Goal: Transaction & Acquisition: Purchase product/service

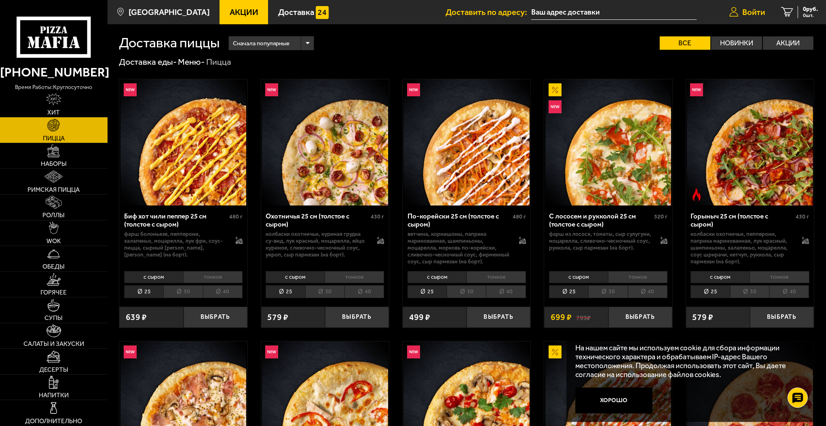
click at [750, 6] on link "Войти" at bounding box center [747, 12] width 52 height 24
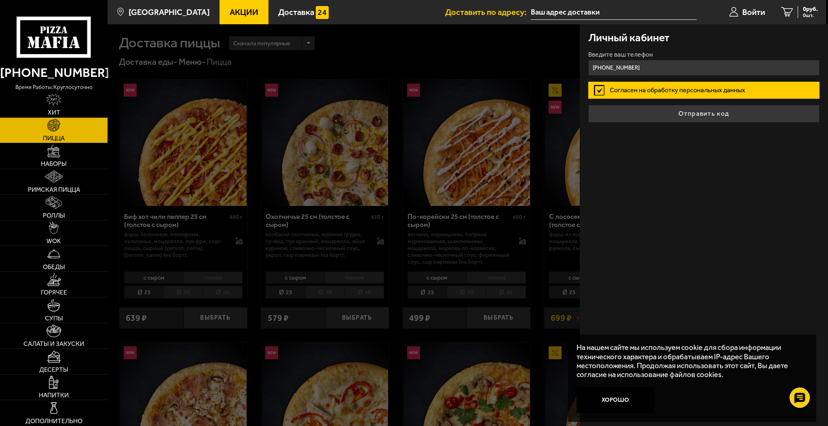
type input "[PHONE_NUMBER]"
click at [649, 113] on button "Отправить код" at bounding box center [703, 114] width 231 height 18
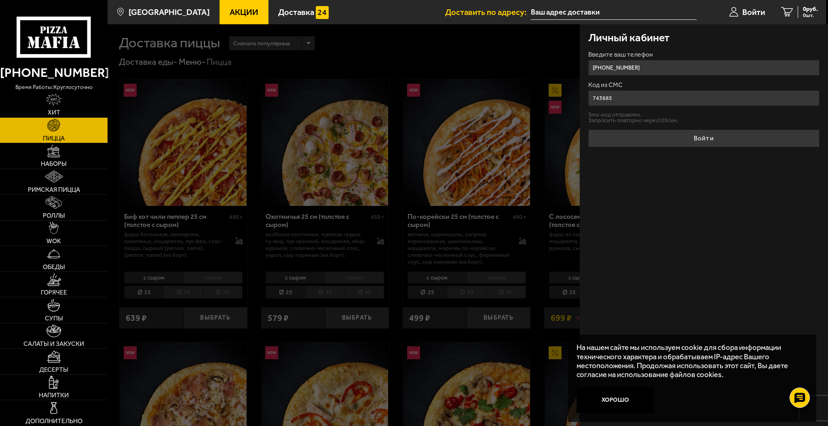
type input "743685"
click at [588, 129] on button "Войти" at bounding box center [703, 138] width 231 height 18
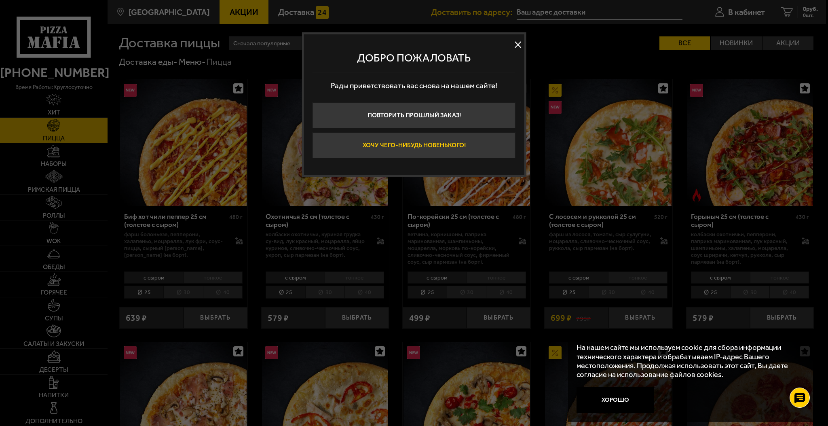
click at [435, 136] on button "Хочу чего-нибудь новенького!" at bounding box center [414, 145] width 203 height 26
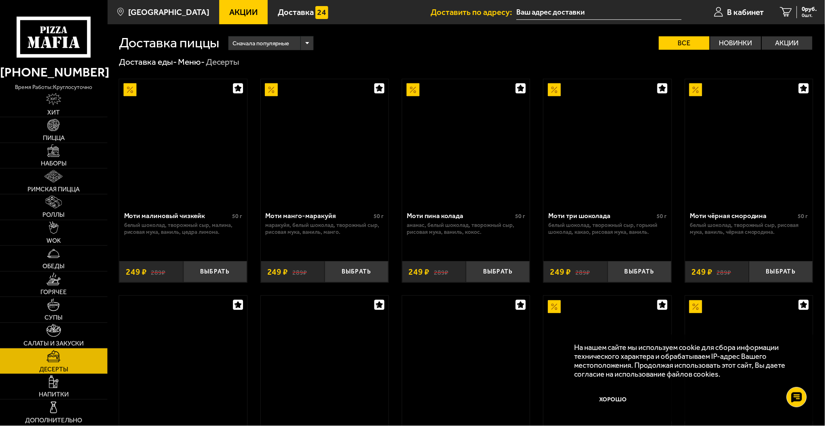
click at [435, 136] on div at bounding box center [467, 142] width 128 height 126
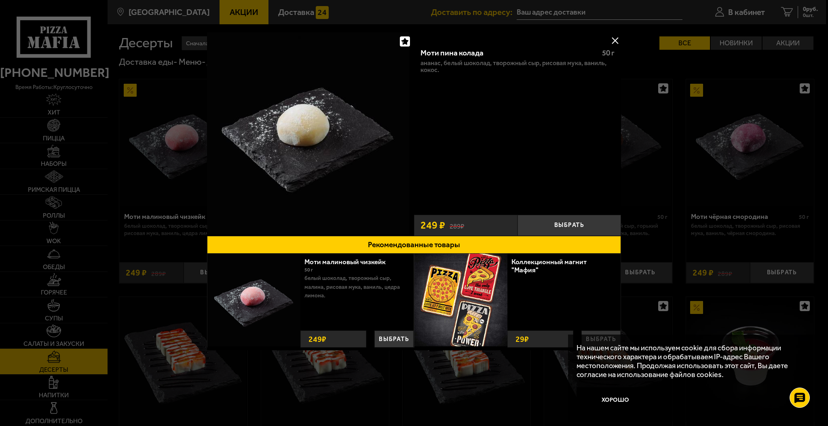
click at [619, 37] on button at bounding box center [615, 40] width 12 height 12
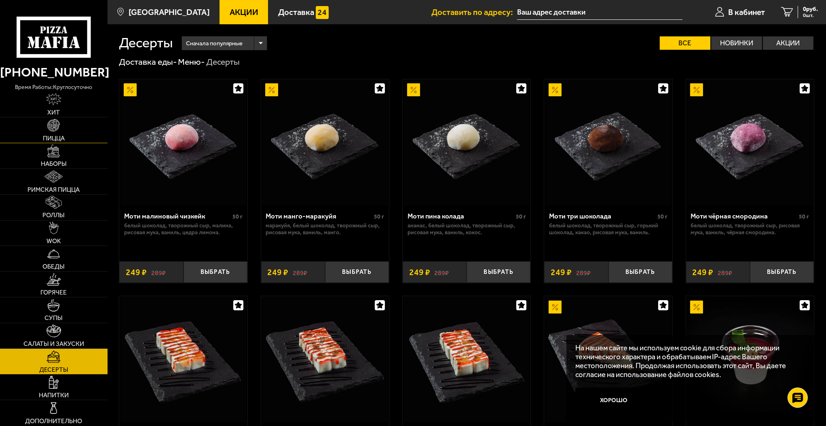
click at [49, 131] on link "Пицца" at bounding box center [54, 129] width 108 height 25
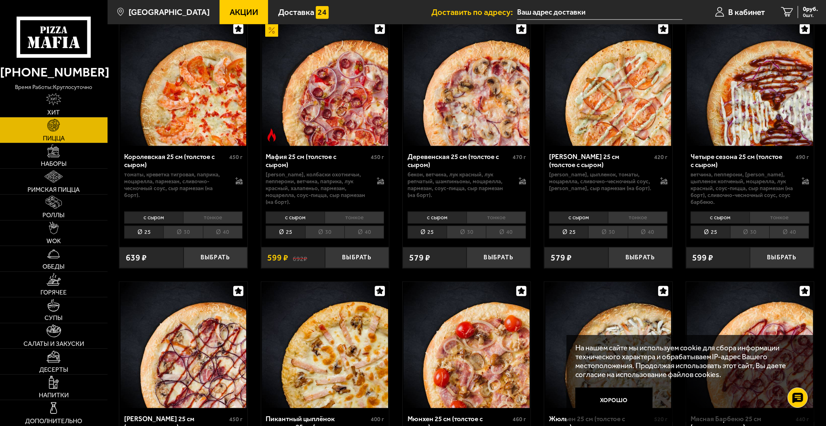
scroll to position [1132, 0]
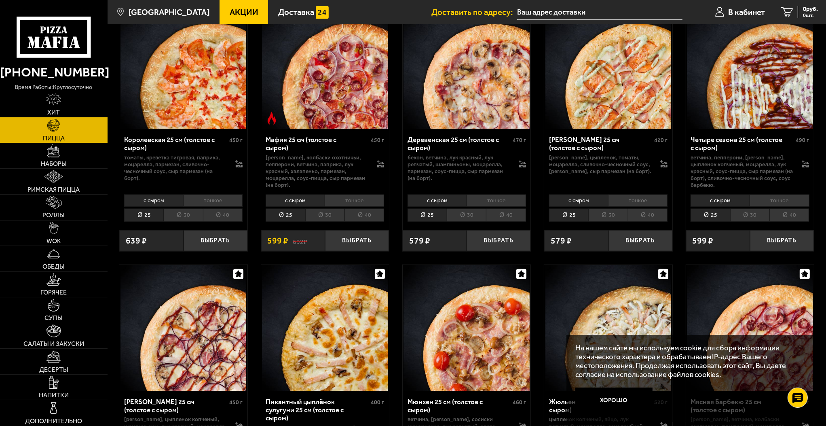
click at [332, 209] on li "30" at bounding box center [324, 215] width 39 height 13
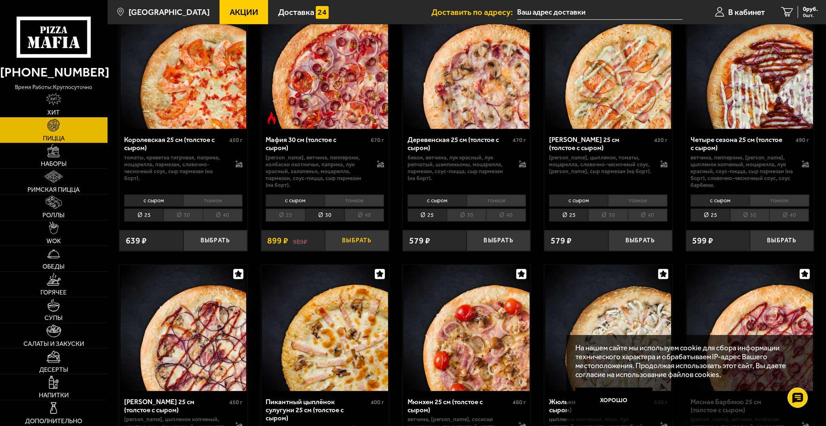
click at [371, 230] on button "Выбрать" at bounding box center [357, 240] width 64 height 21
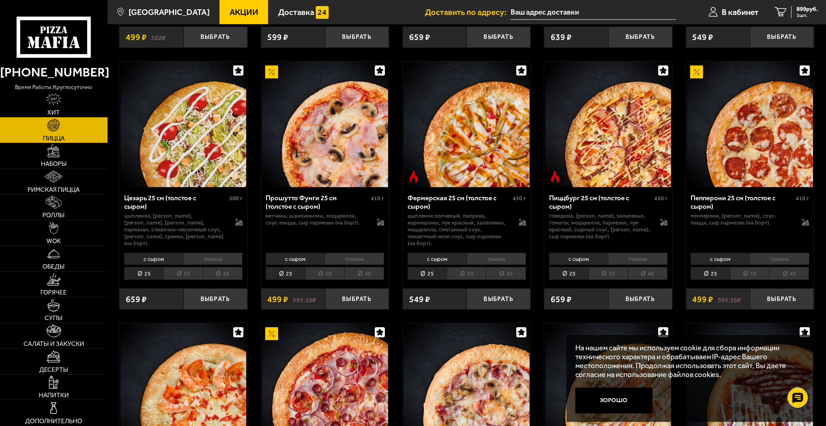
scroll to position [809, 0]
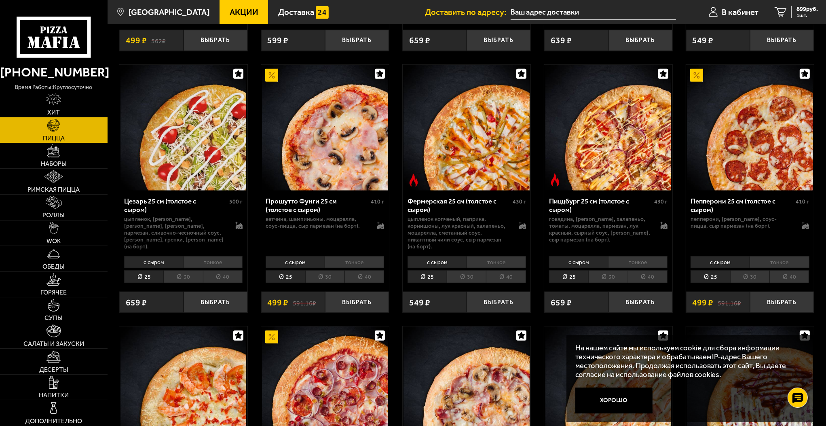
click at [748, 270] on li "30" at bounding box center [749, 276] width 39 height 13
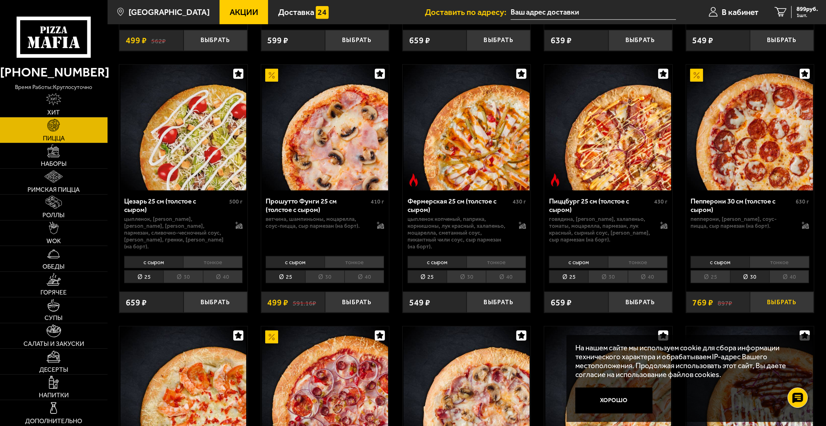
click at [781, 293] on button "Выбрать" at bounding box center [782, 302] width 64 height 21
drag, startPoint x: 799, startPoint y: 395, endPoint x: 722, endPoint y: 74, distance: 330.1
click at [709, 82] on body "[PHONE_NUMBER] время работы: круглосуточно [PERSON_NAME] Наборы Римская пицца Р…" at bounding box center [413, 386] width 826 height 2390
click at [784, 16] on link "2 1668 руб. 2 шт." at bounding box center [794, 12] width 63 height 24
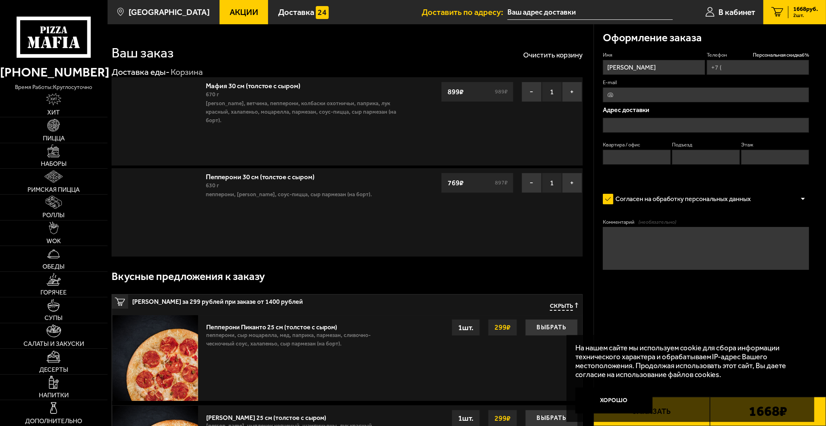
type input "[PHONE_NUMBER]"
type input "[STREET_ADDRESS]"
type input "47"
type input "1"
type input "4"
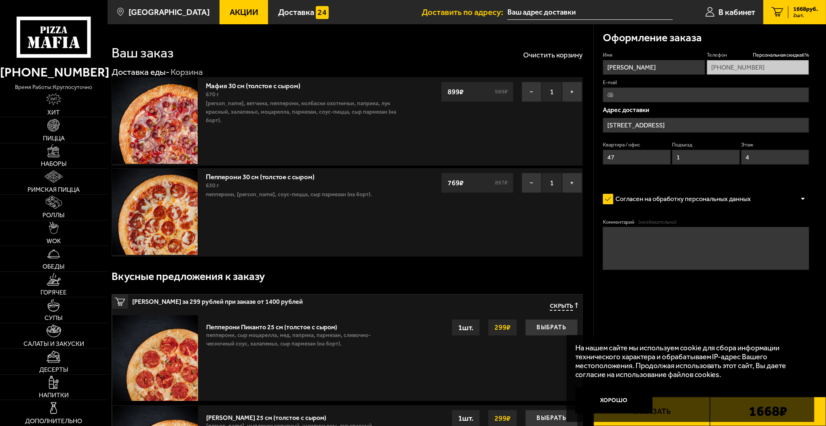
type input "[STREET_ADDRESS]"
click at [720, 126] on input "[STREET_ADDRESS]" at bounding box center [706, 125] width 207 height 15
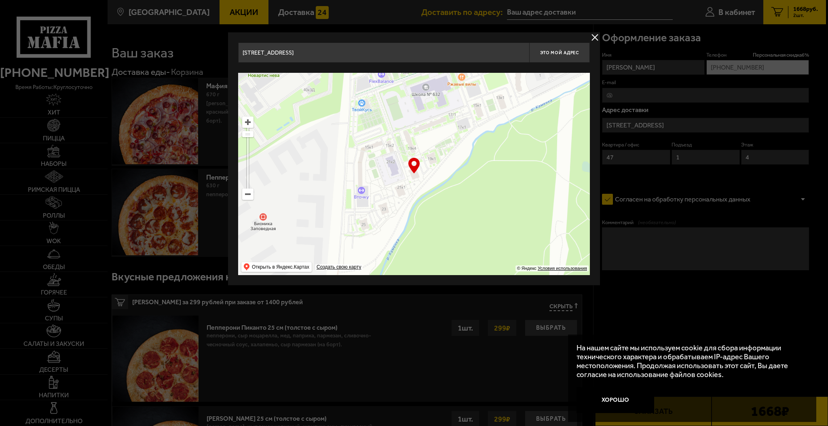
click at [591, 39] on button "delivery type" at bounding box center [595, 37] width 10 height 10
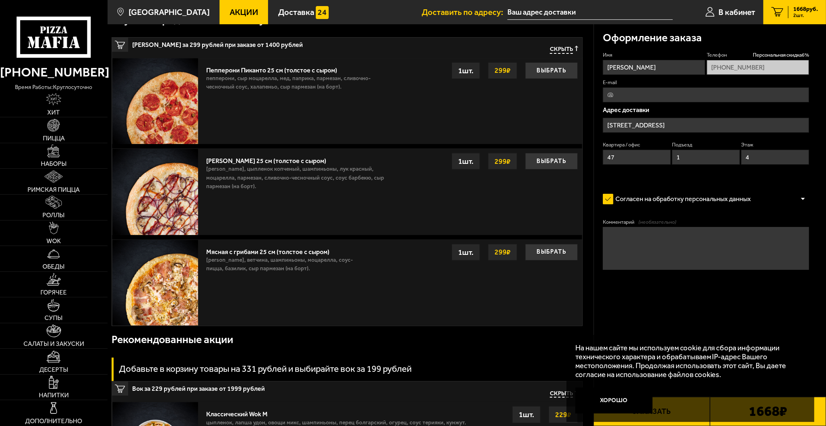
scroll to position [259, 0]
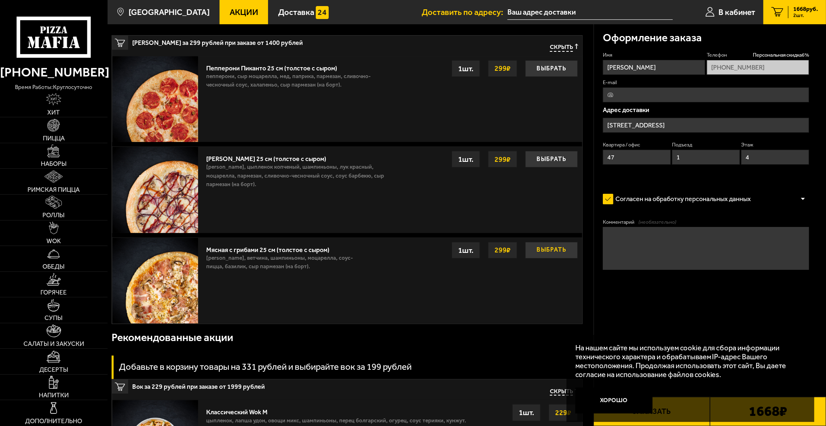
click at [548, 251] on button "Выбрать" at bounding box center [551, 250] width 53 height 17
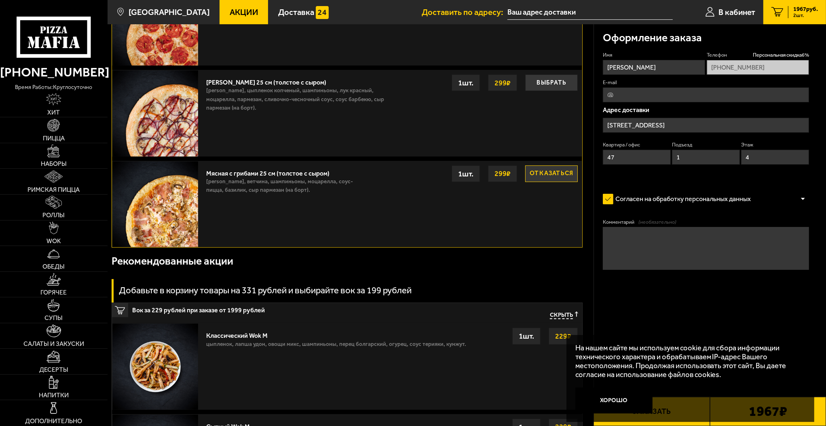
scroll to position [388, 0]
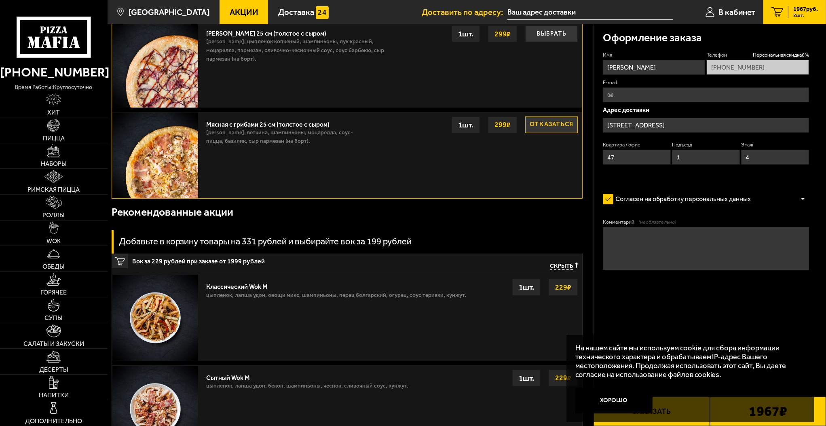
click at [617, 392] on button "Хорошо" at bounding box center [614, 400] width 78 height 26
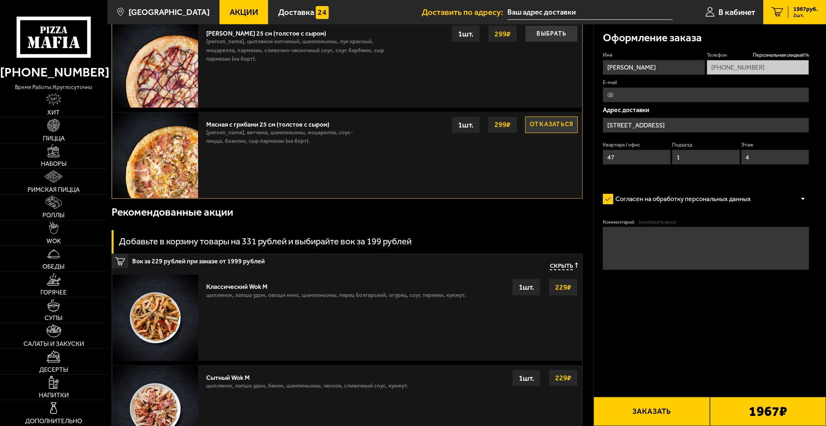
click at [656, 409] on button "Заказать" at bounding box center [652, 411] width 116 height 29
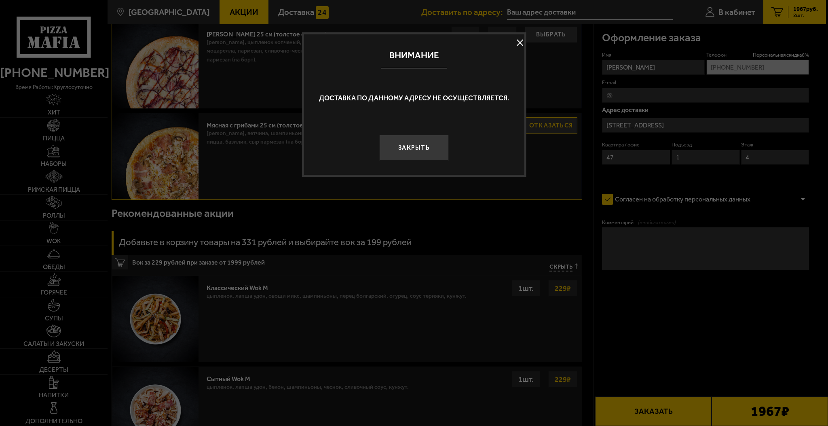
click at [413, 154] on button "Закрыть" at bounding box center [414, 148] width 69 height 26
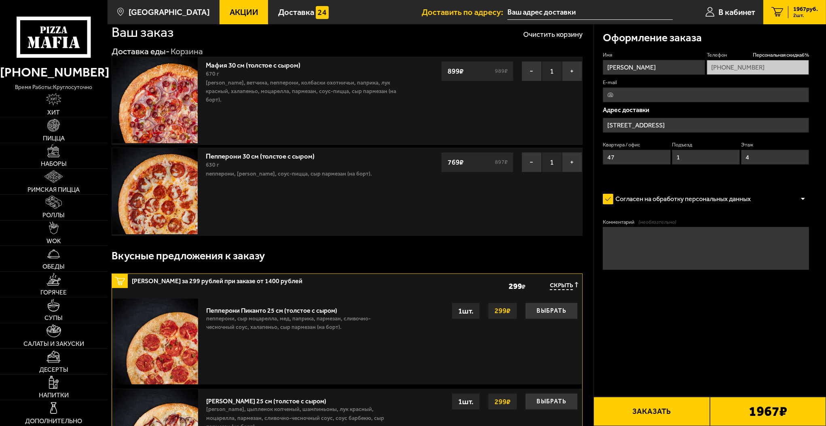
scroll to position [0, 0]
